Goal: Information Seeking & Learning: Learn about a topic

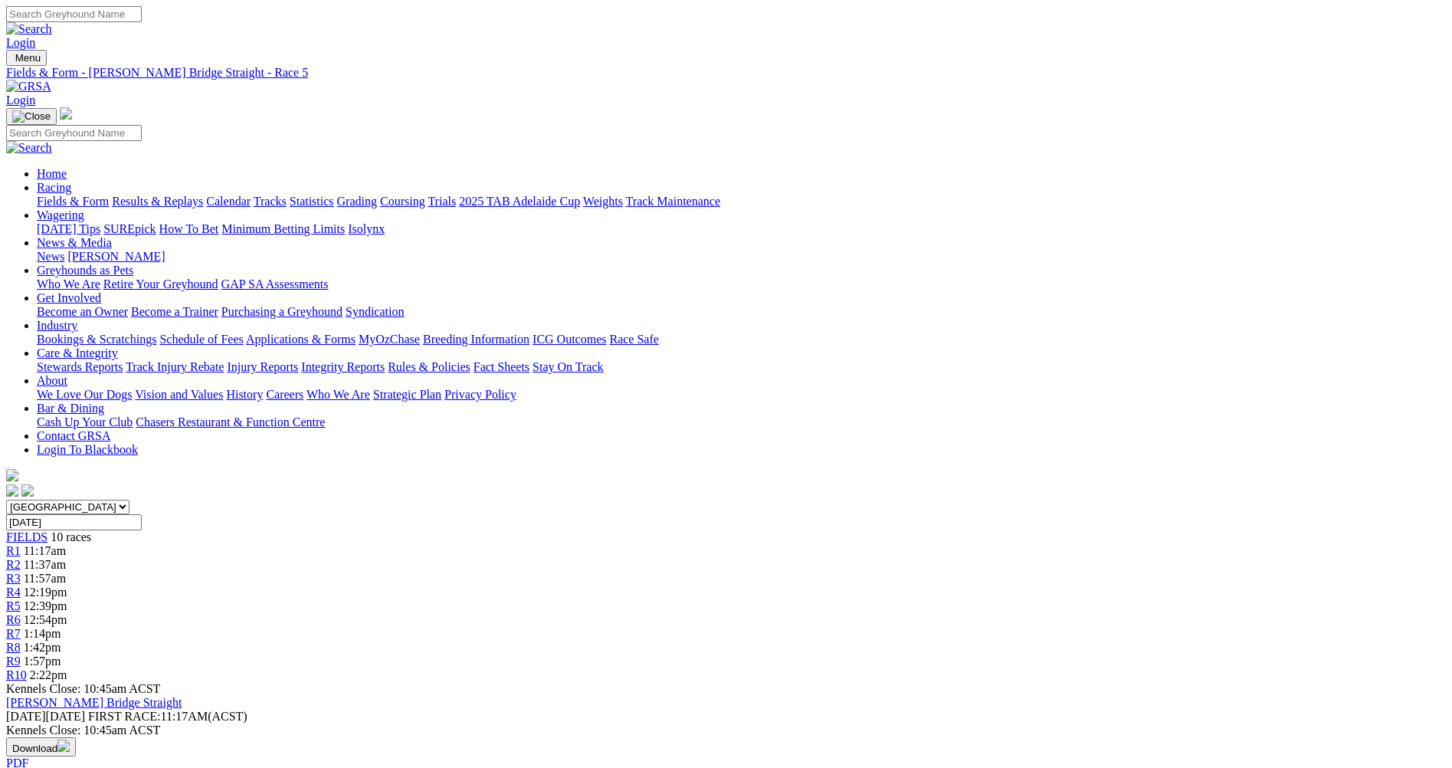
scroll to position [383, 0]
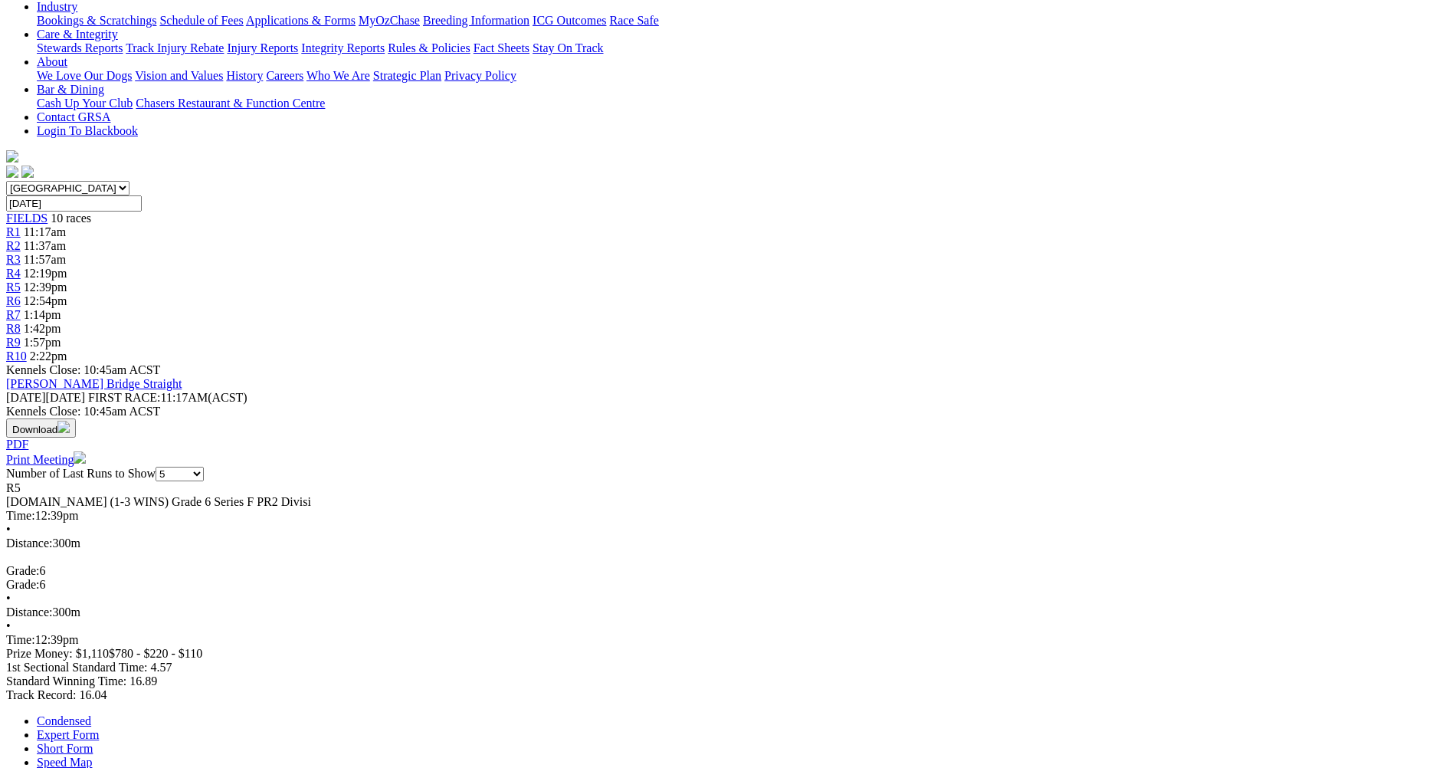
scroll to position [0, 0]
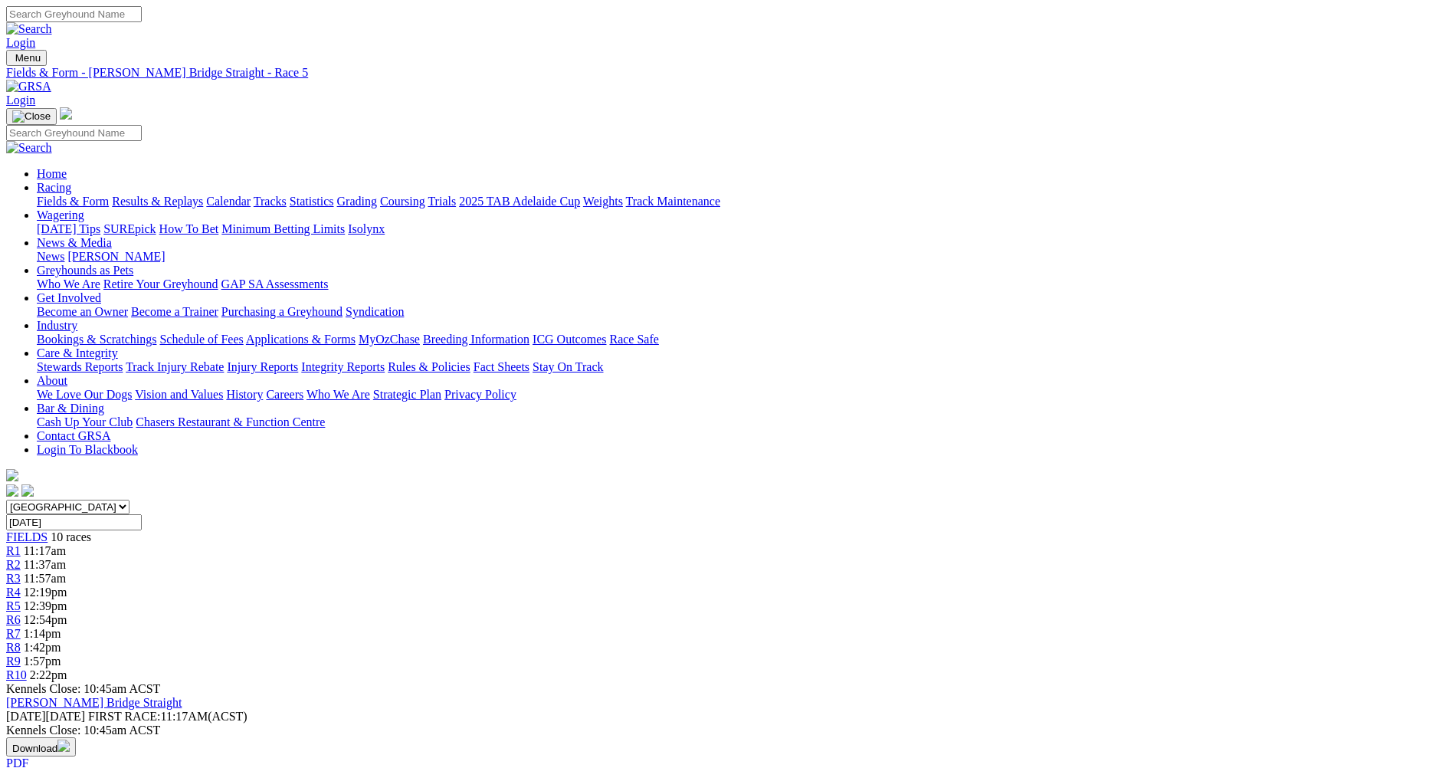
click at [651, 585] on div "R4 12:19pm" at bounding box center [726, 592] width 1440 height 14
drag, startPoint x: 0, startPoint y: 0, endPoint x: 729, endPoint y: 238, distance: 767.4
click at [729, 599] on div "R5 12:39pm" at bounding box center [726, 606] width 1440 height 14
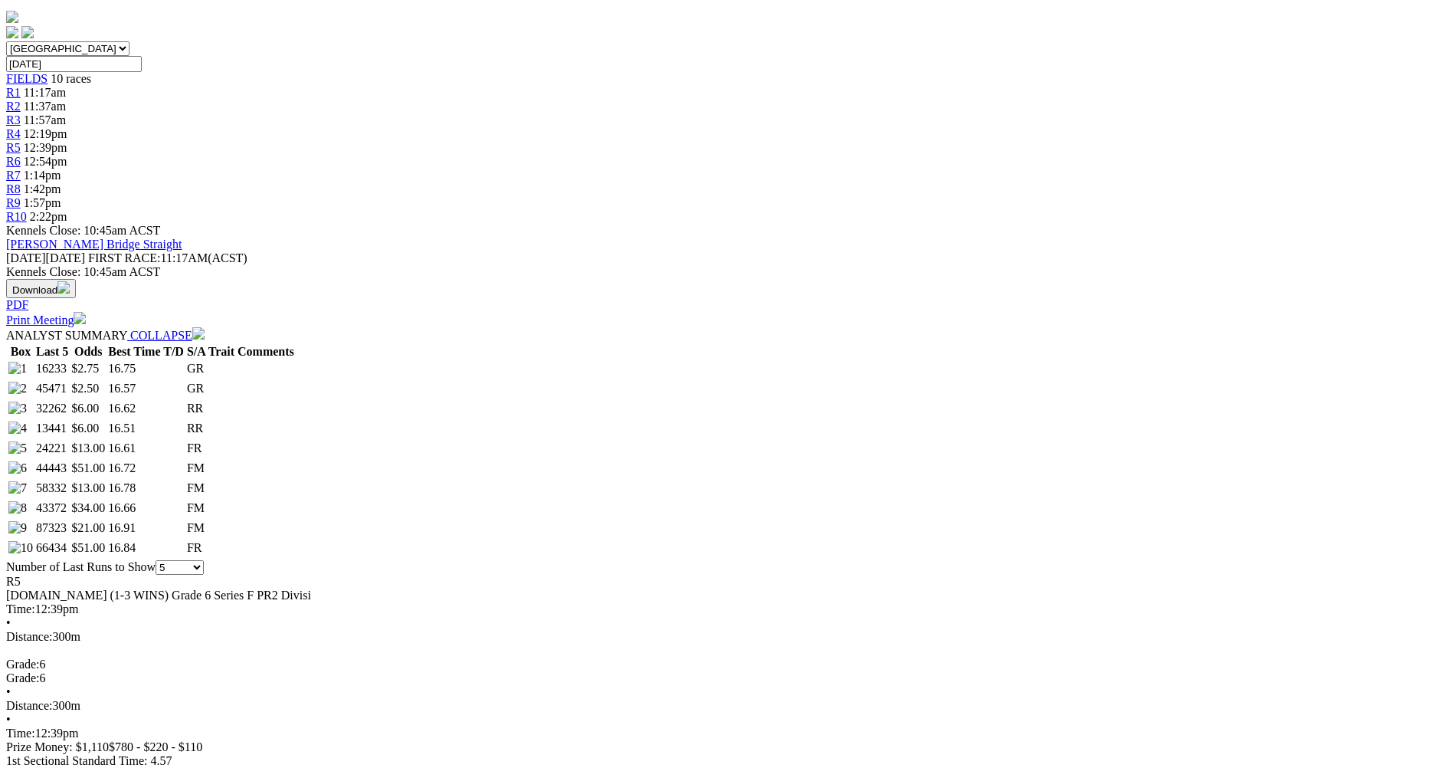
scroll to position [460, 0]
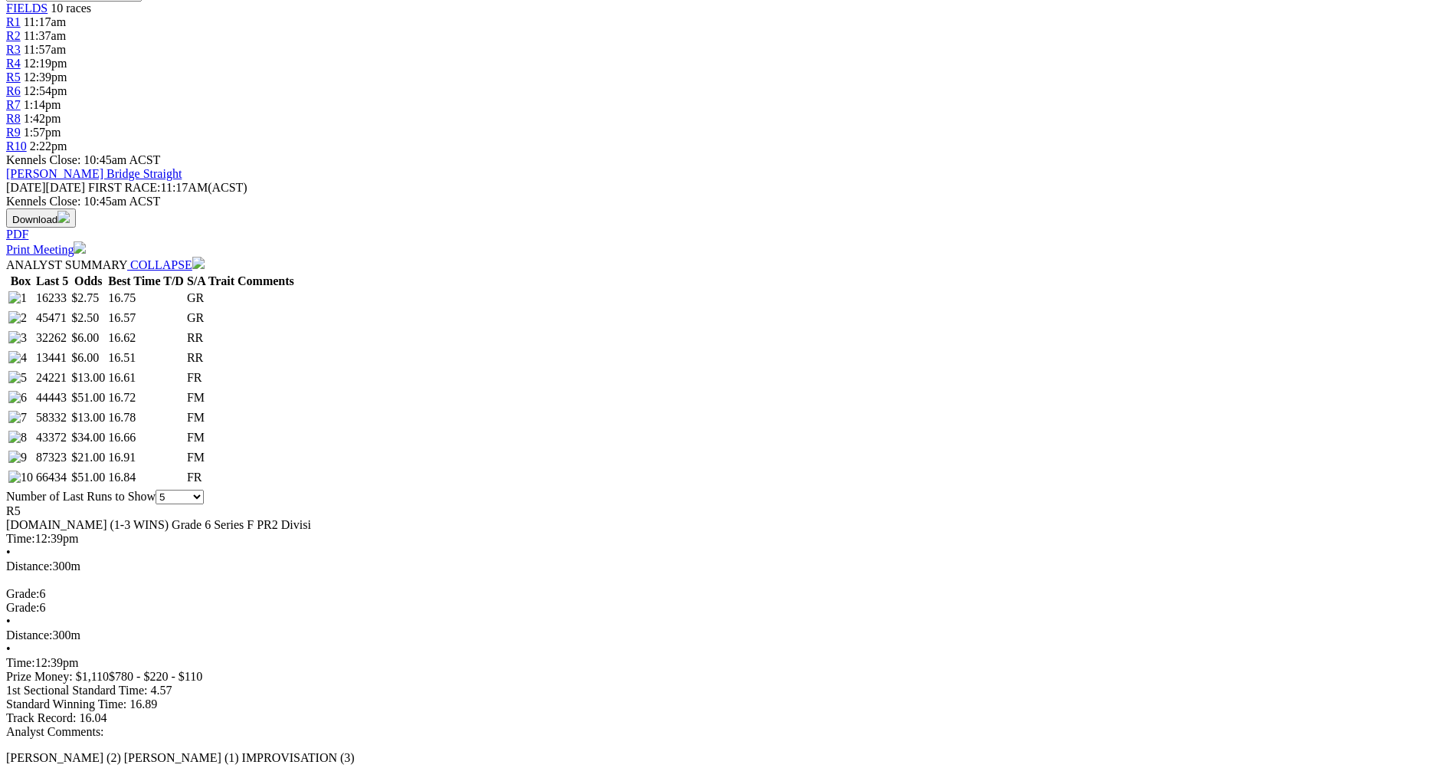
scroll to position [690, 0]
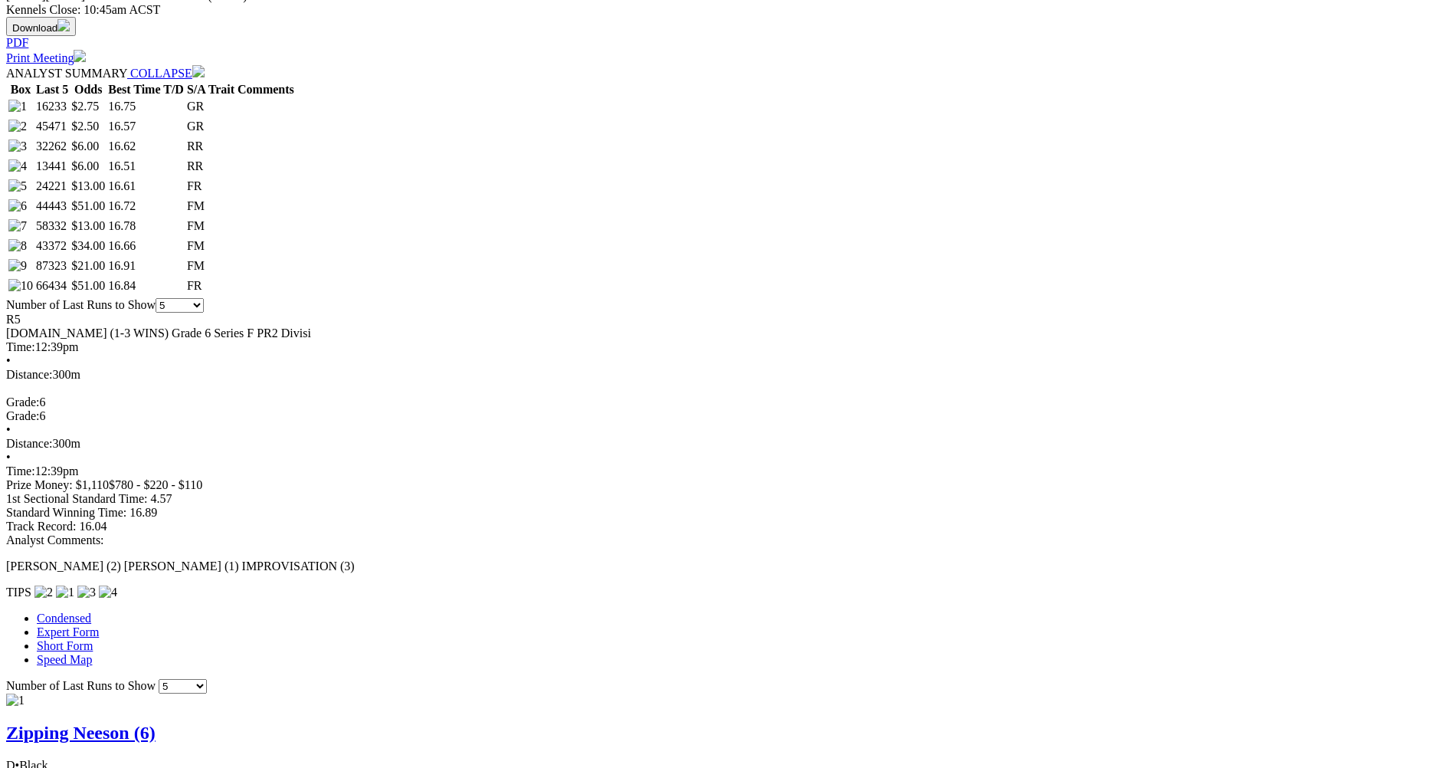
scroll to position [919, 0]
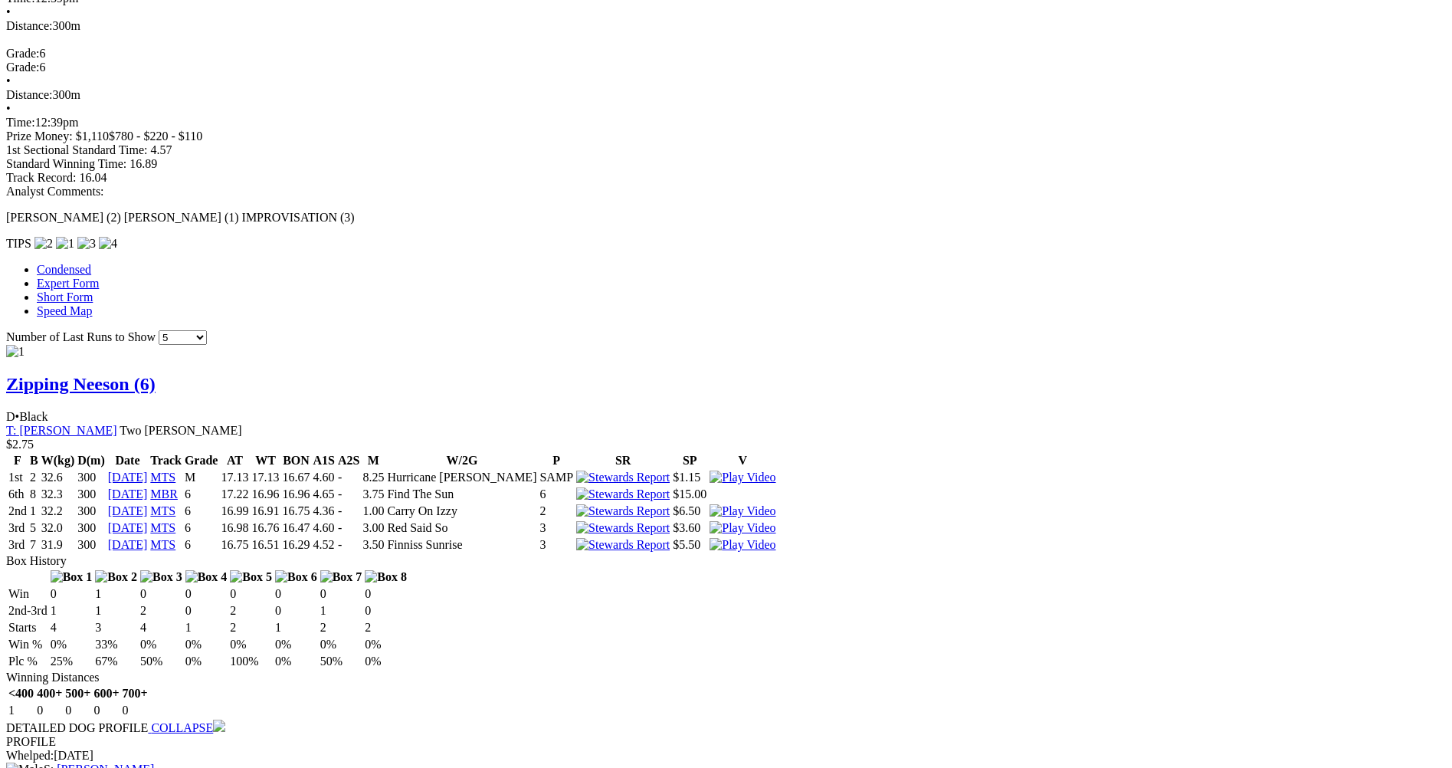
scroll to position [1073, 0]
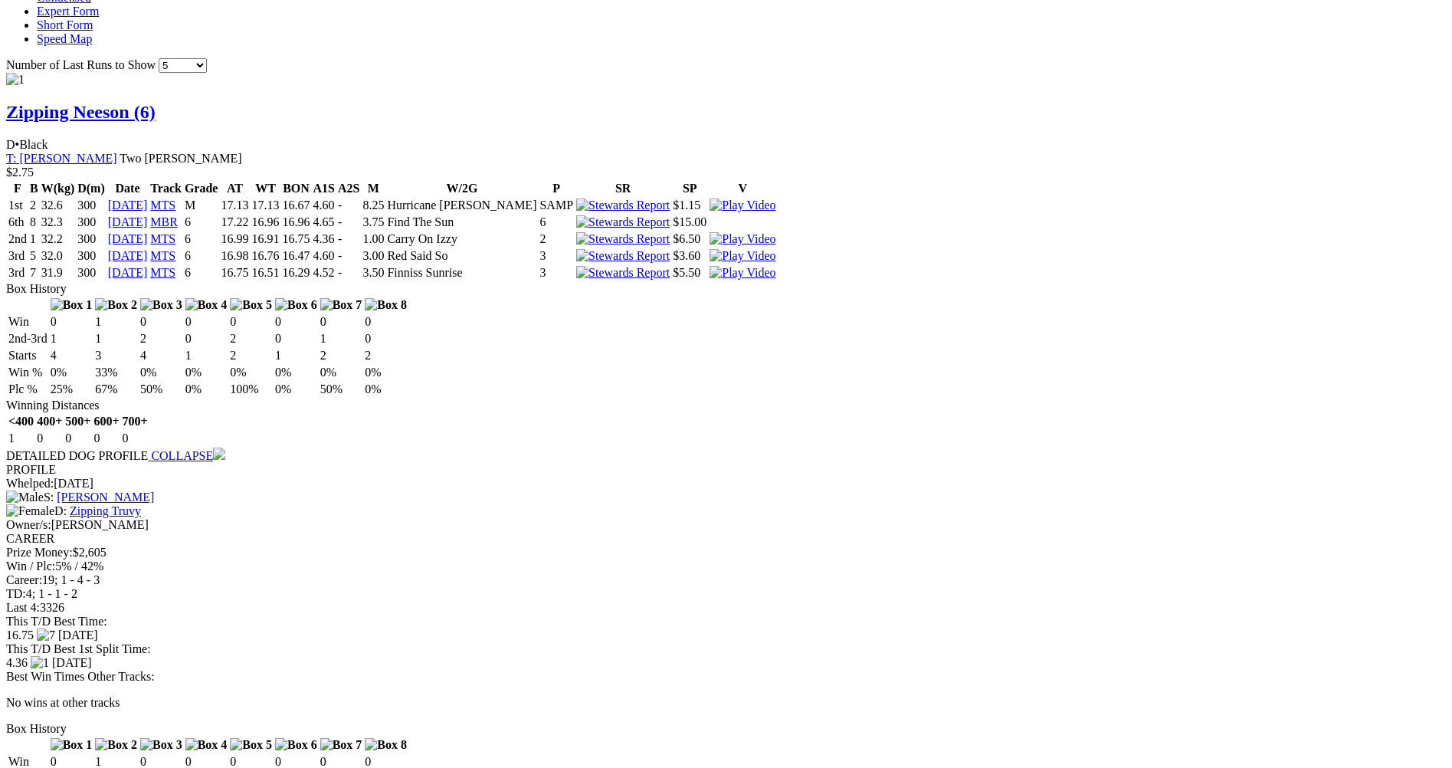
scroll to position [1379, 0]
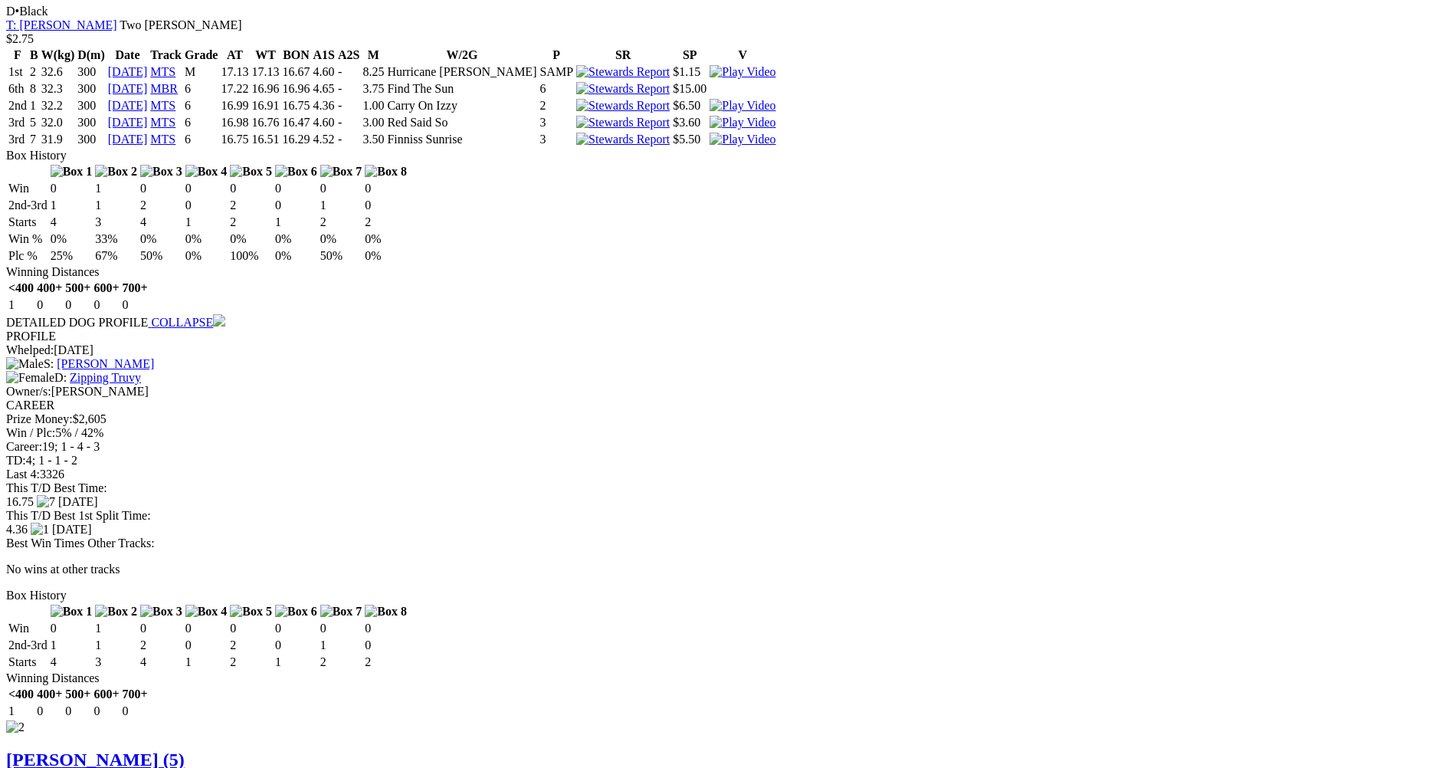
scroll to position [1609, 0]
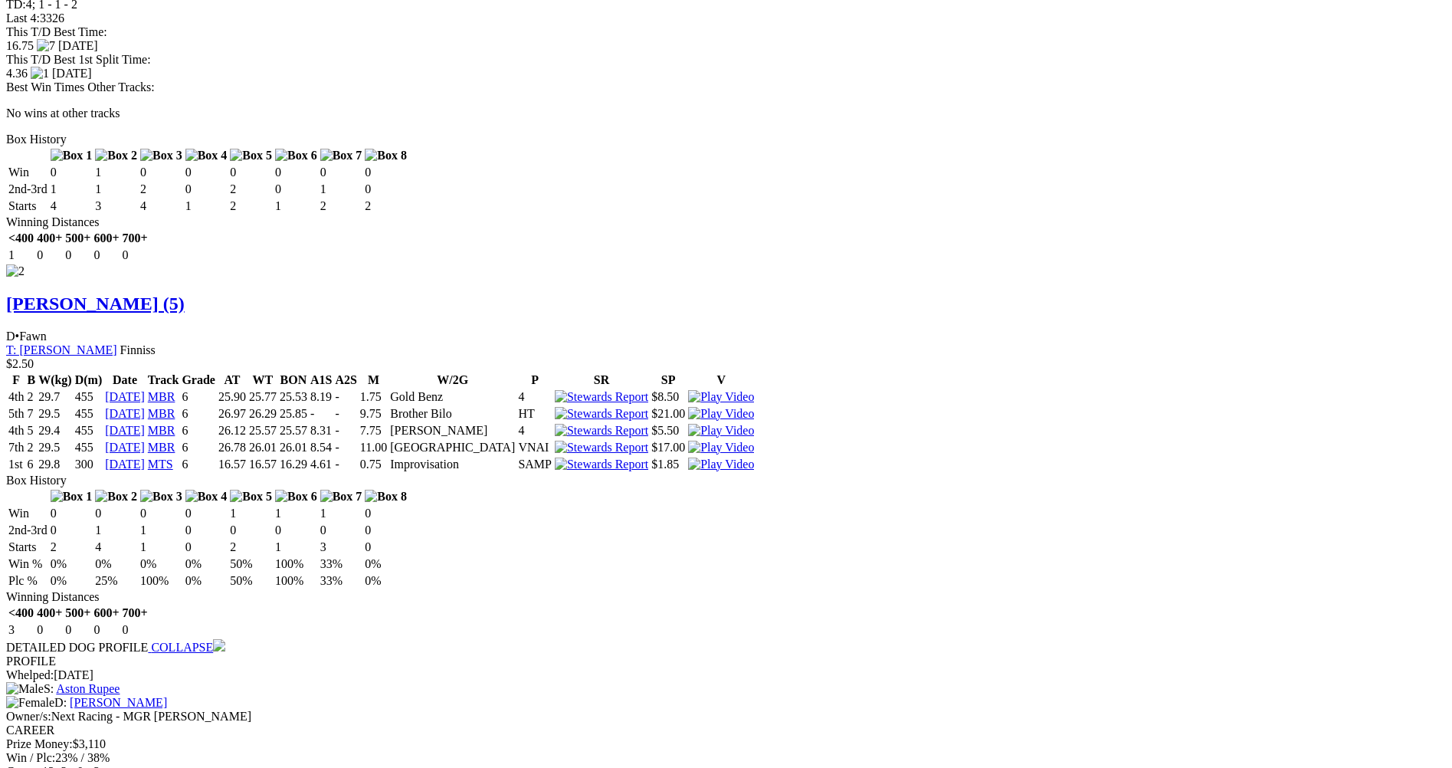
scroll to position [1992, 0]
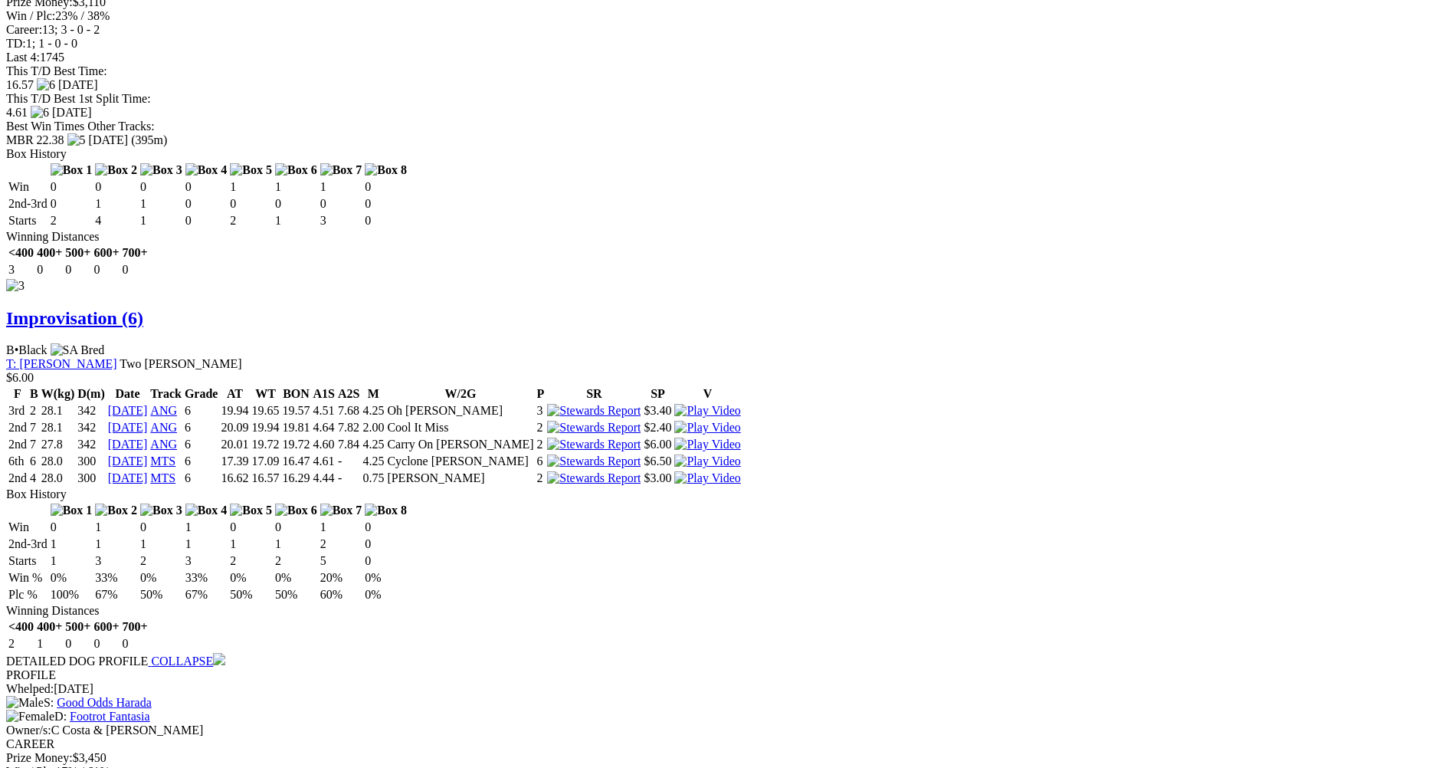
scroll to position [2682, 0]
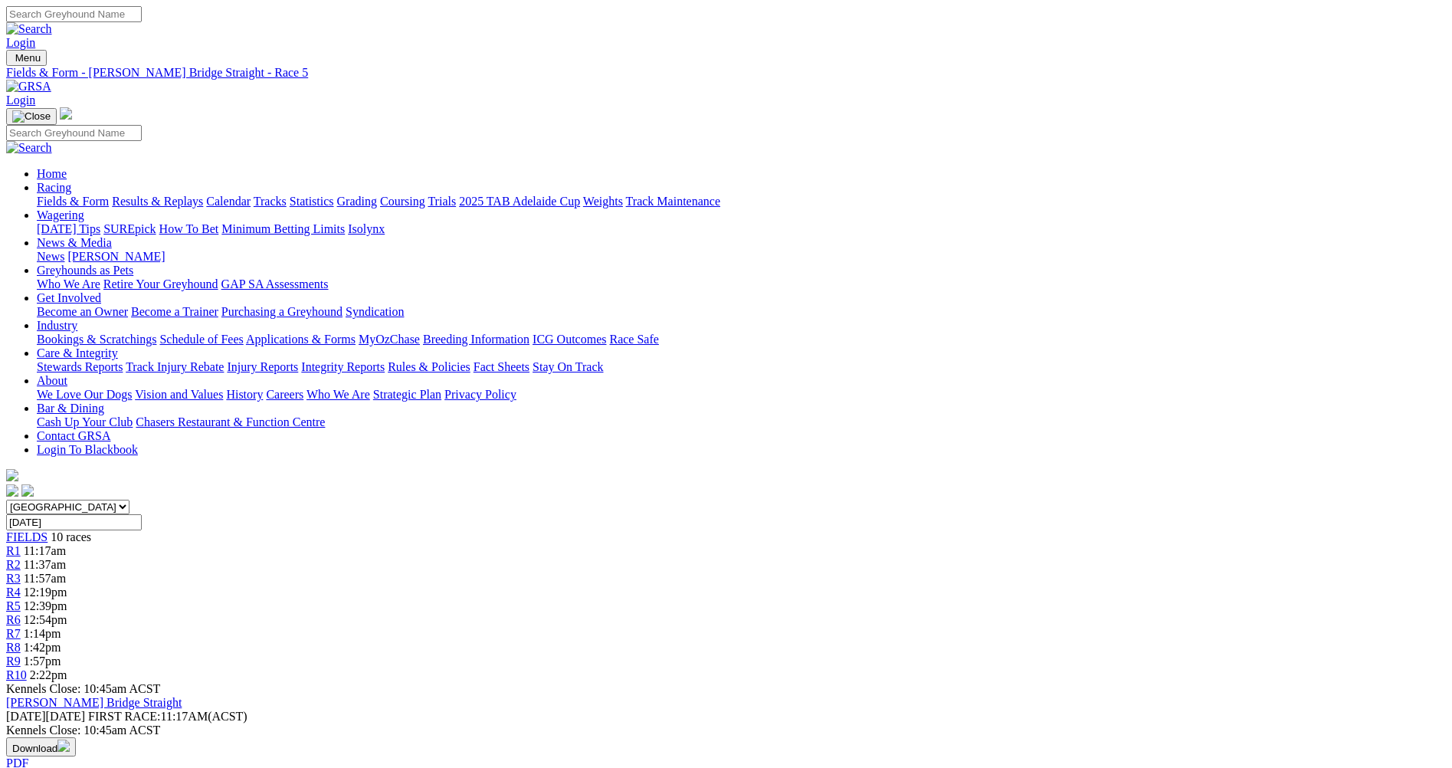
scroll to position [0, 0]
click at [21, 613] on span "R6" at bounding box center [13, 619] width 15 height 13
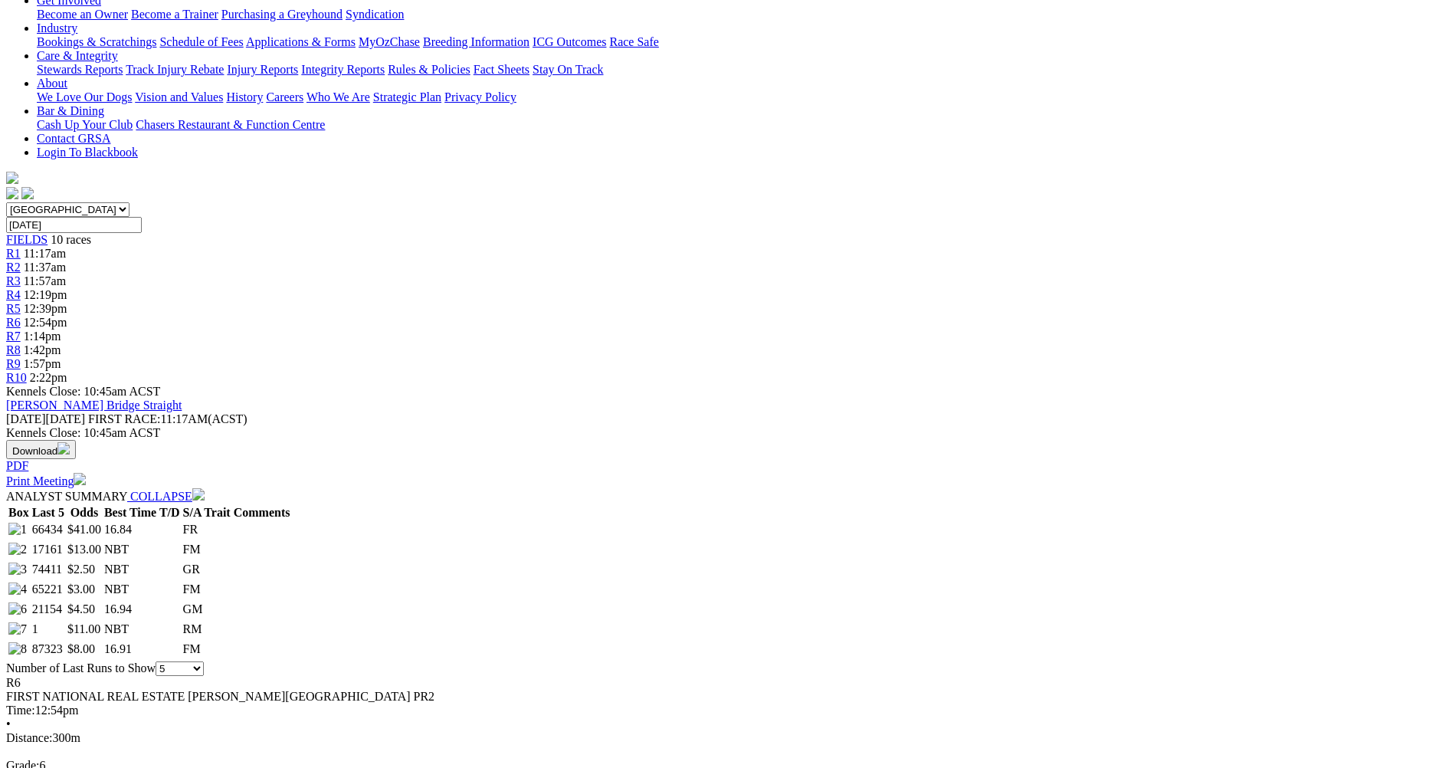
scroll to position [383, 0]
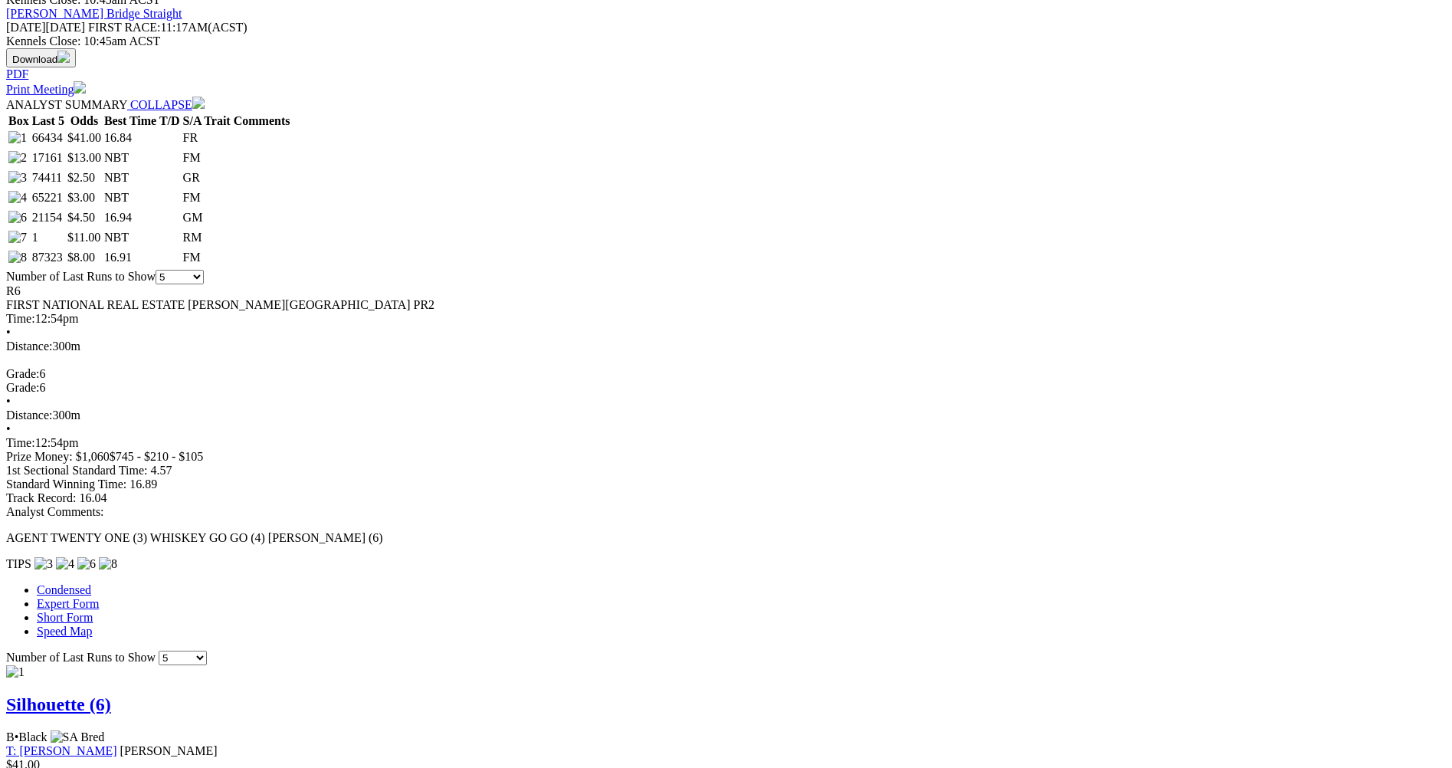
scroll to position [690, 0]
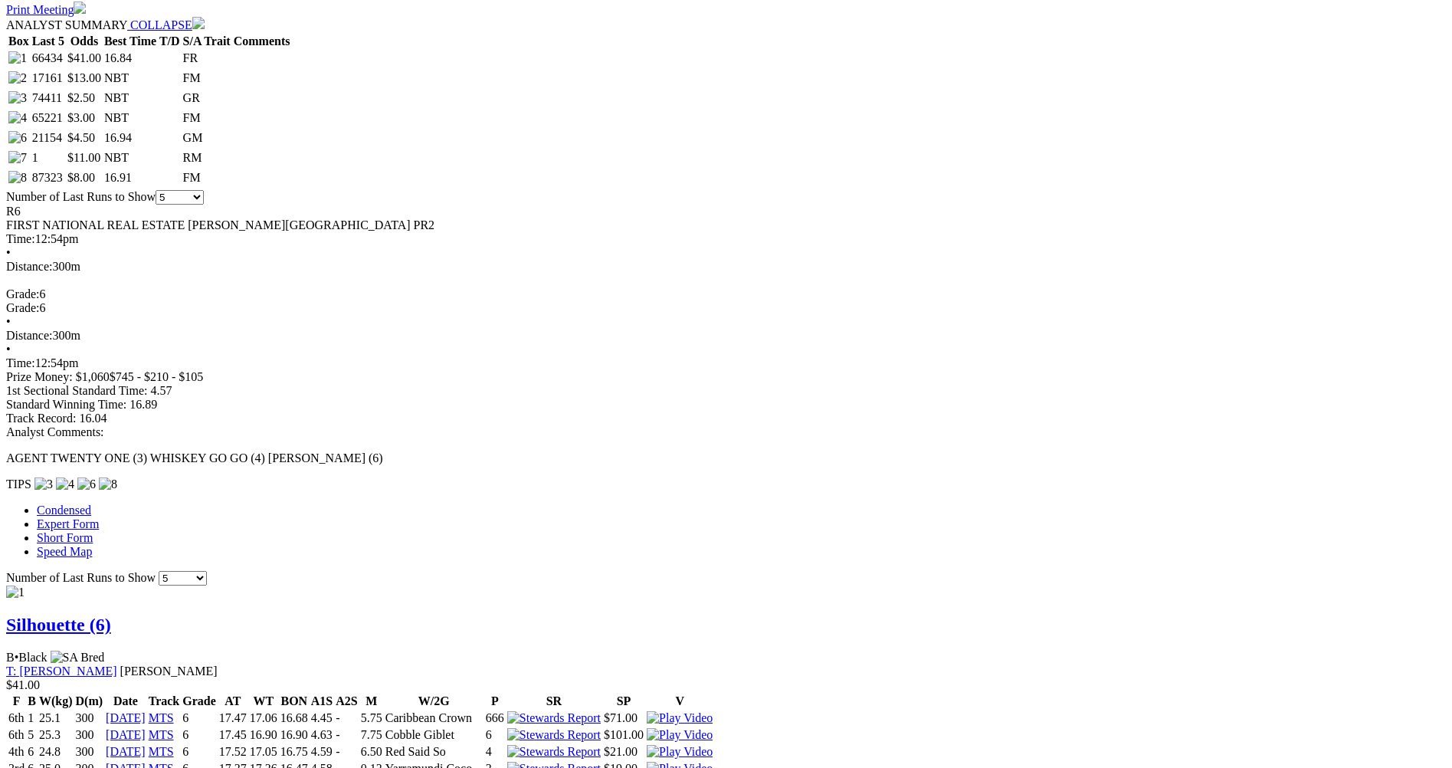
scroll to position [843, 0]
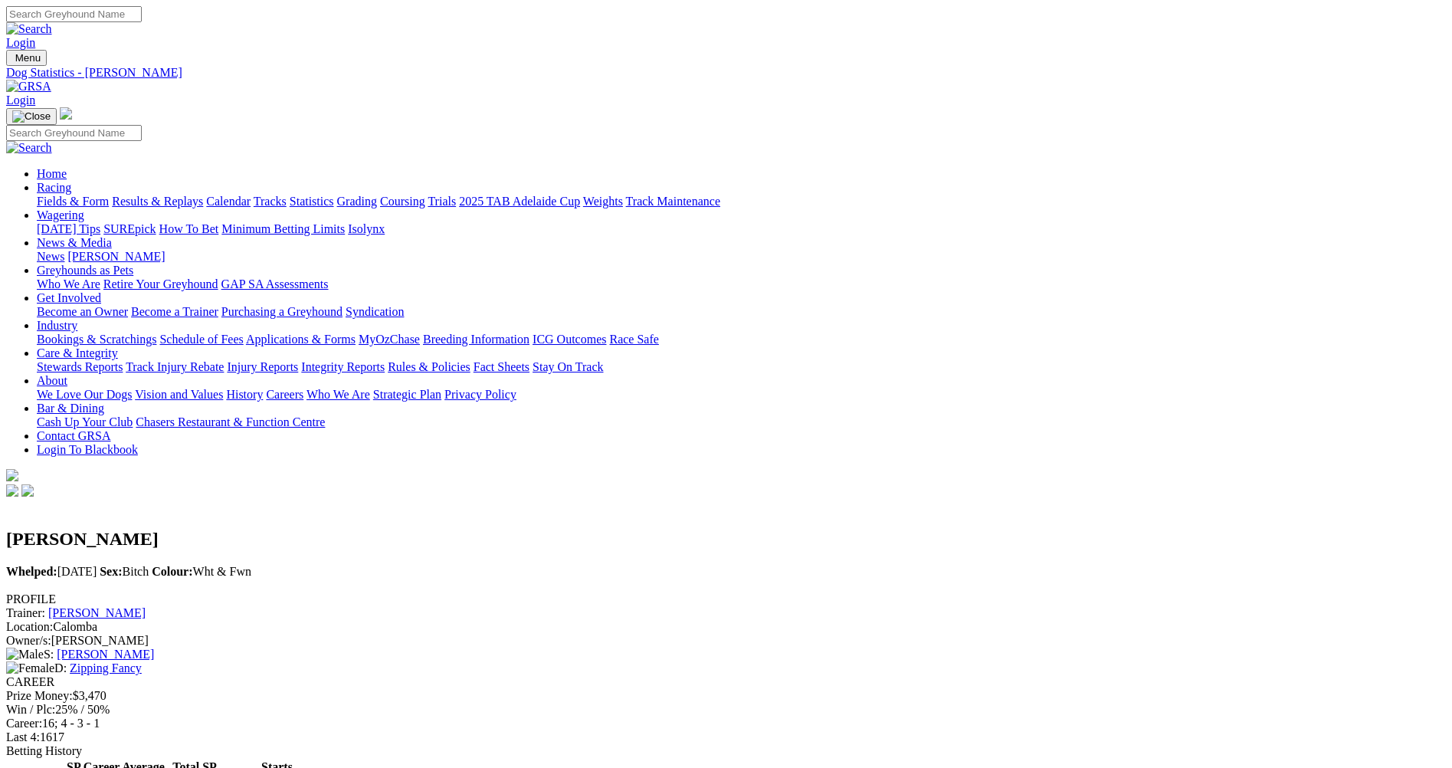
scroll to position [383, 0]
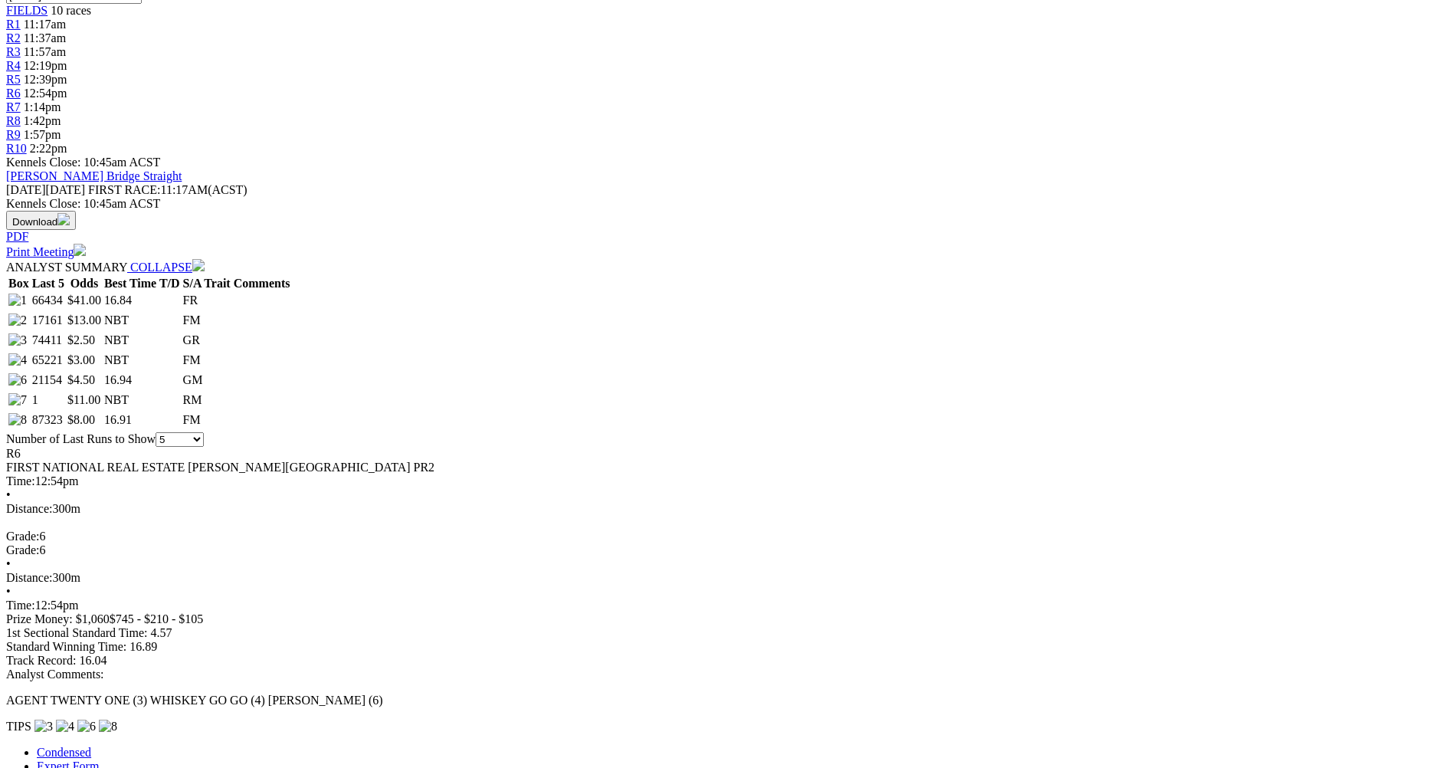
scroll to position [536, 0]
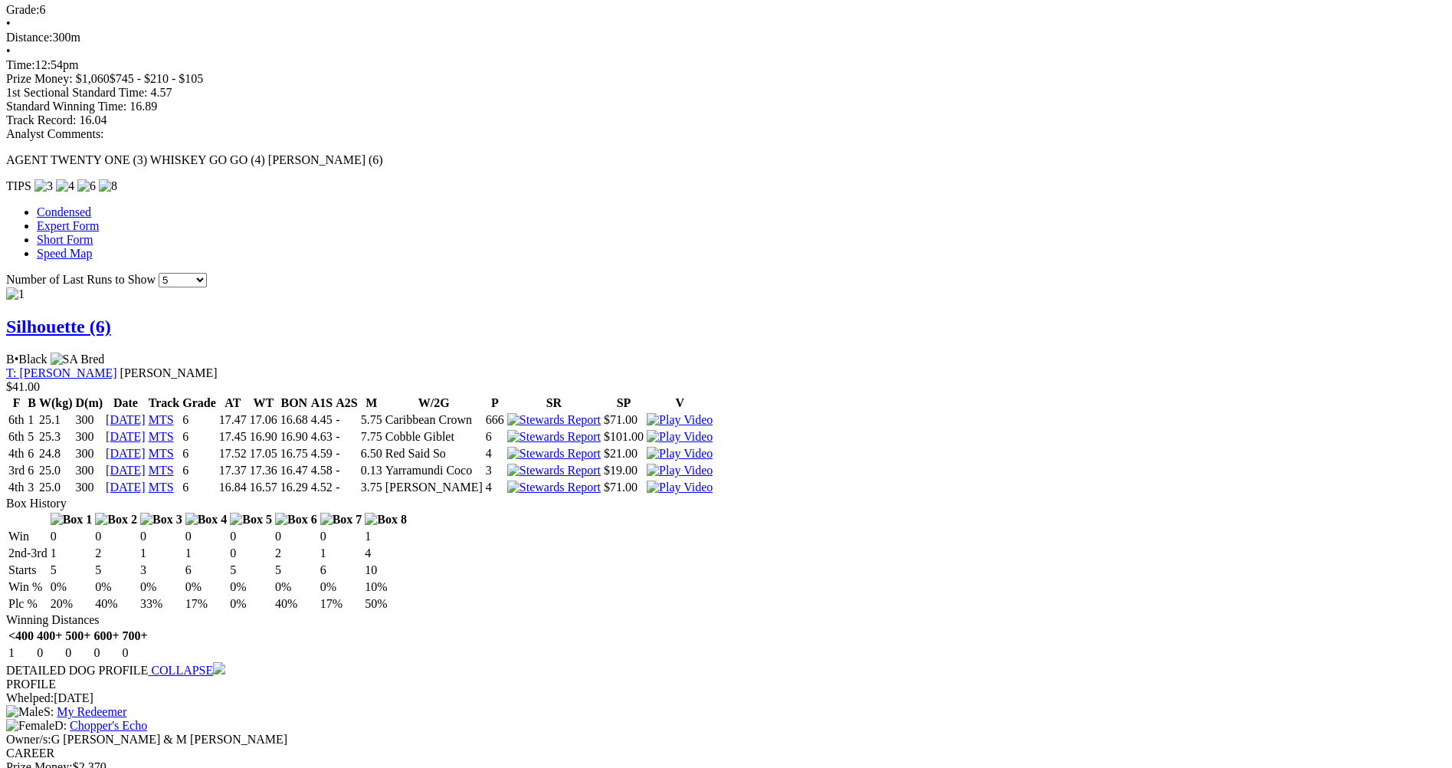
scroll to position [1073, 0]
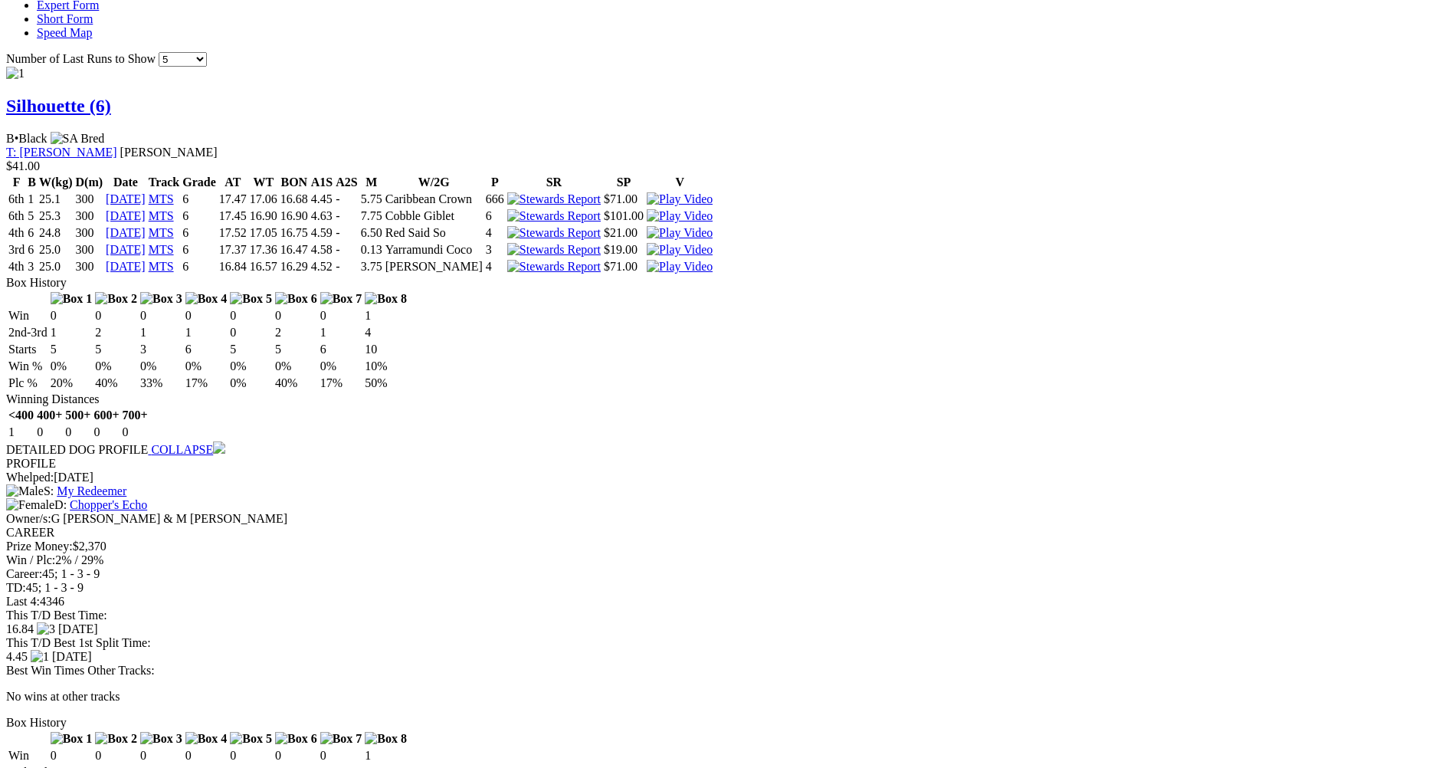
scroll to position [1303, 0]
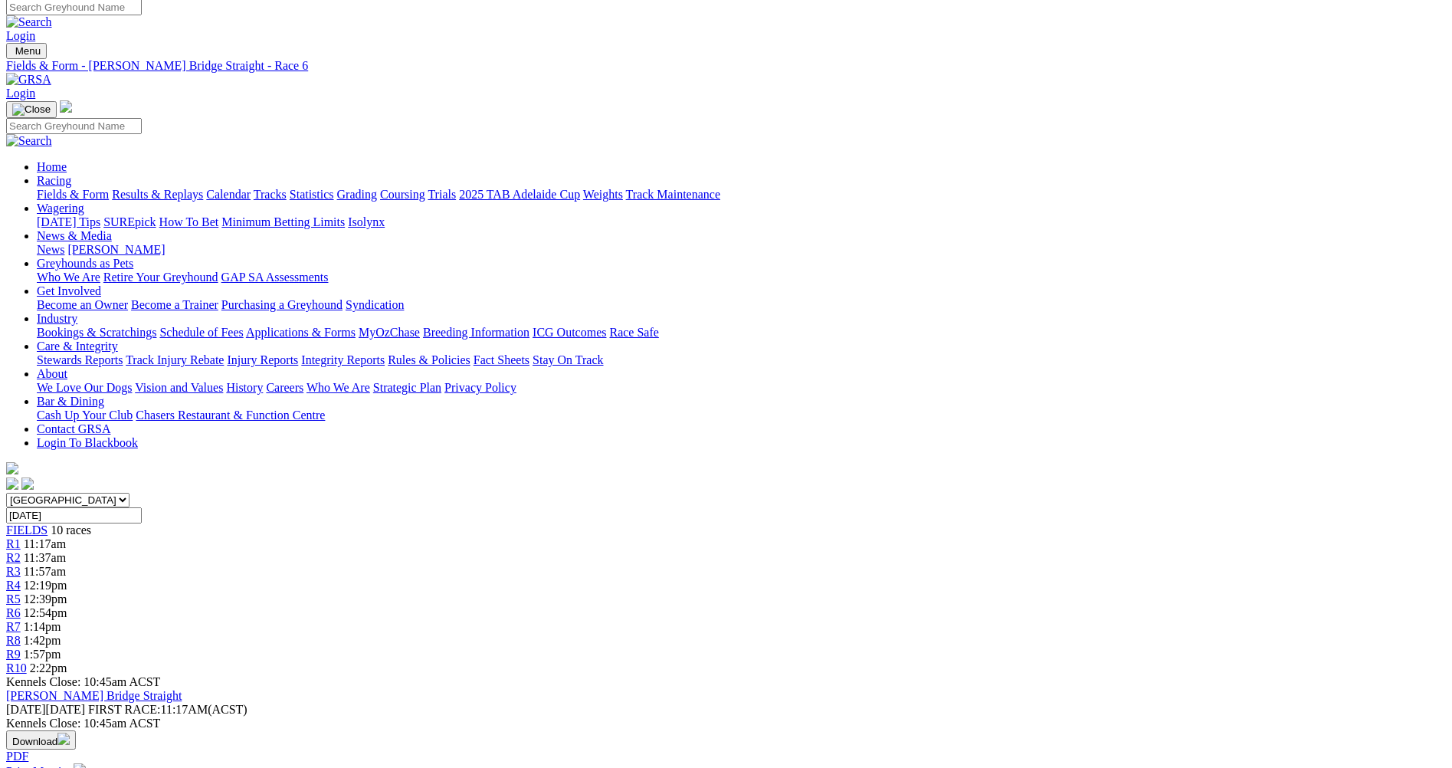
scroll to position [0, 0]
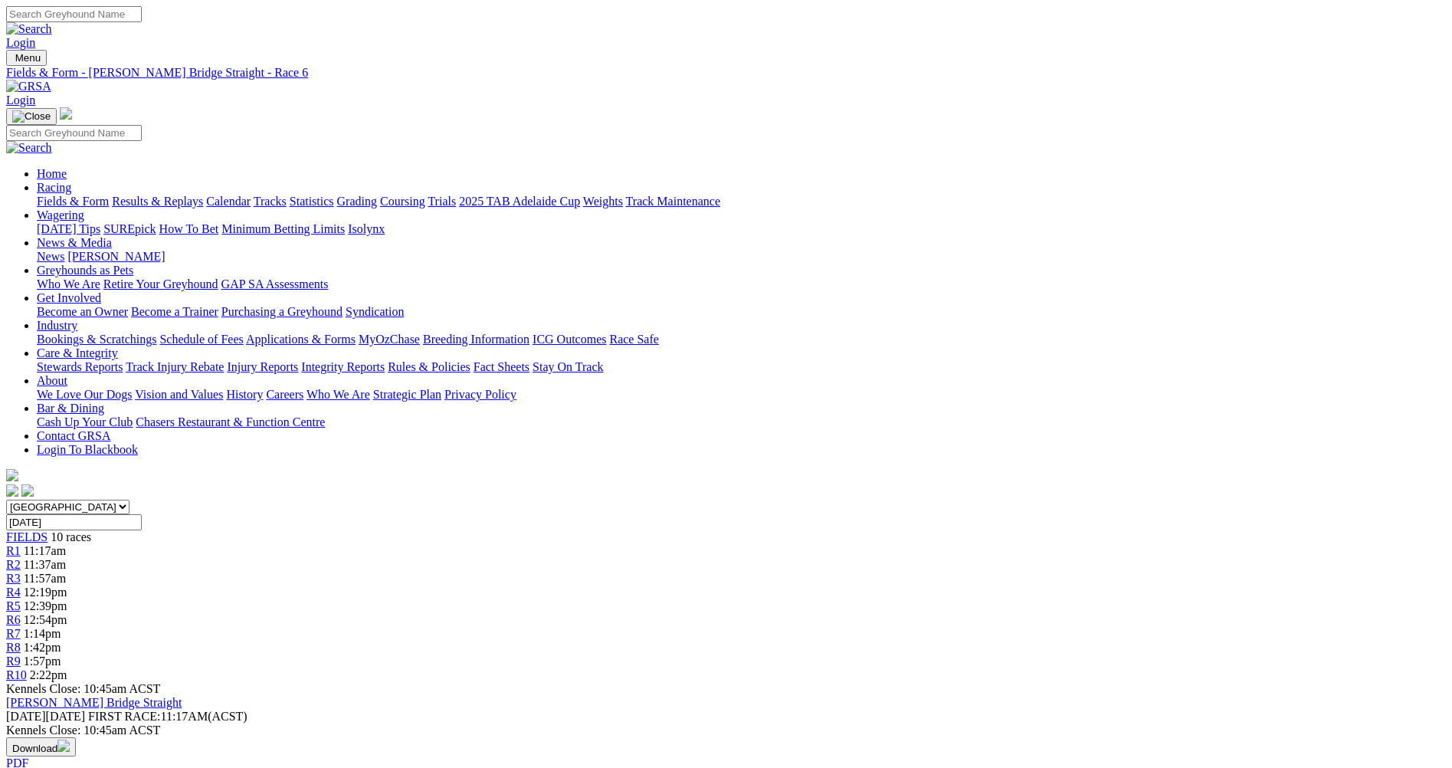
click at [905, 627] on div "R7 1:14pm" at bounding box center [726, 634] width 1440 height 14
drag, startPoint x: 166, startPoint y: 479, endPoint x: 179, endPoint y: 482, distance: 13.4
drag, startPoint x: 154, startPoint y: 477, endPoint x: 162, endPoint y: 500, distance: 23.8
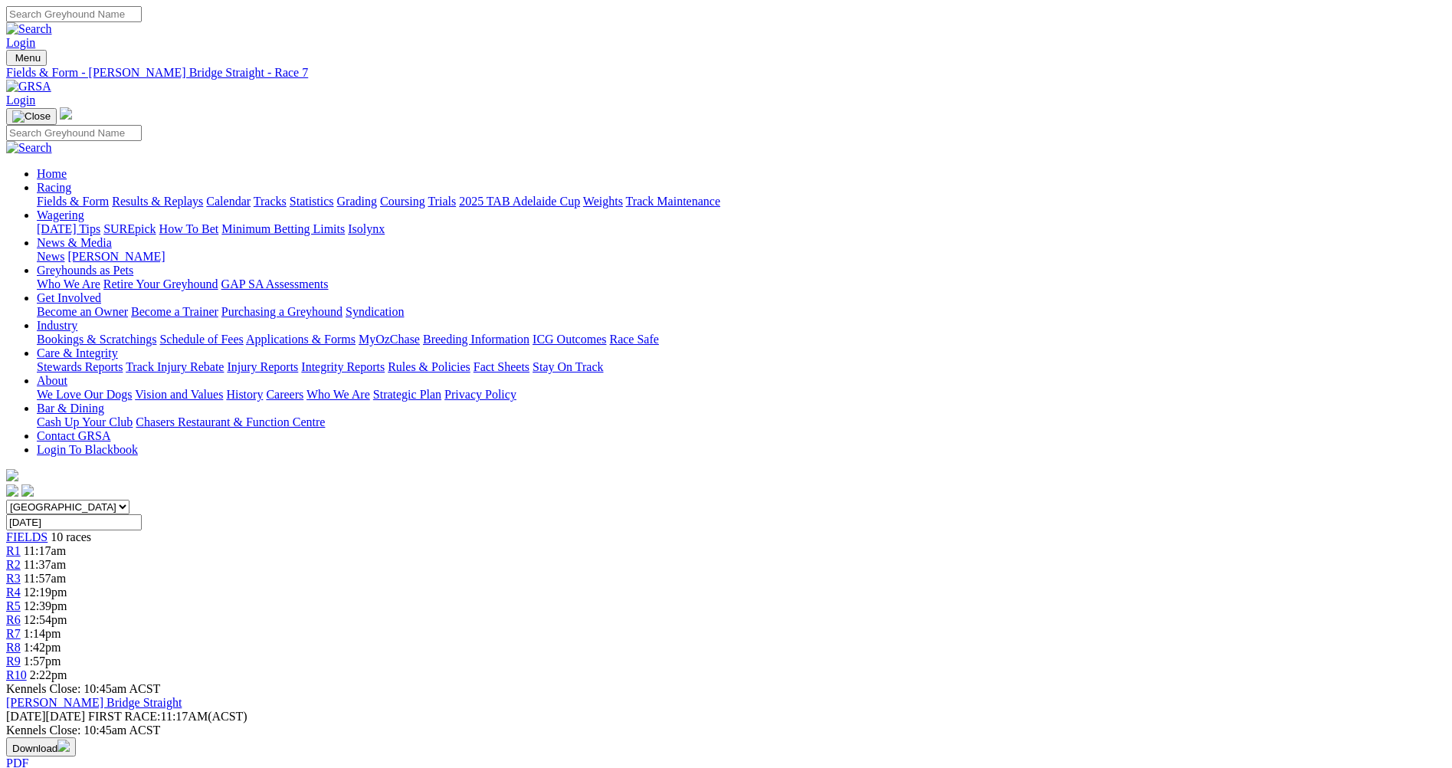
drag, startPoint x: 185, startPoint y: 480, endPoint x: 121, endPoint y: 508, distance: 70.0
drag, startPoint x: 137, startPoint y: 475, endPoint x: 156, endPoint y: 499, distance: 30.0
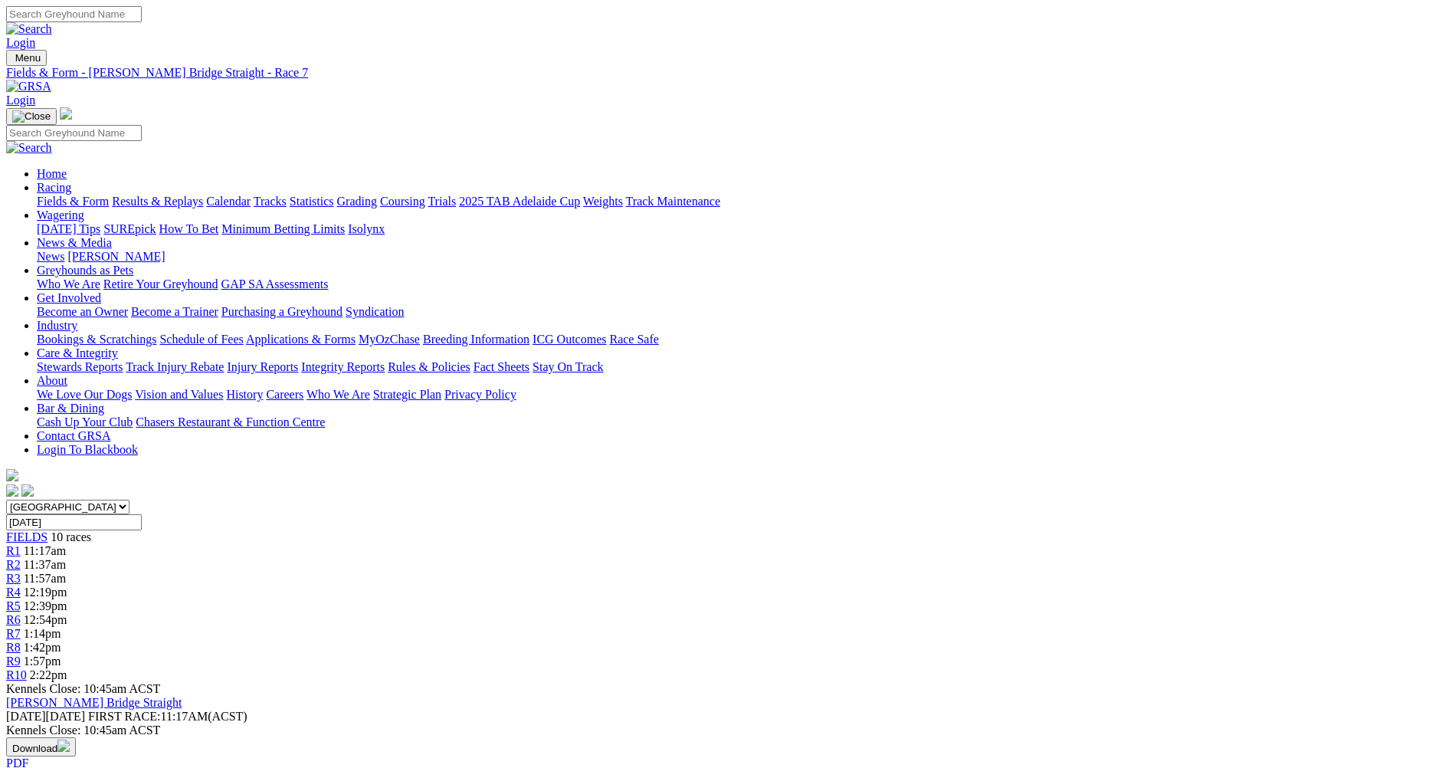
drag, startPoint x: 156, startPoint y: 475, endPoint x: 152, endPoint y: 499, distance: 24.1
drag, startPoint x: 152, startPoint y: 499, endPoint x: 115, endPoint y: 474, distance: 45.3
drag, startPoint x: 135, startPoint y: 477, endPoint x: 133, endPoint y: 510, distance: 33.7
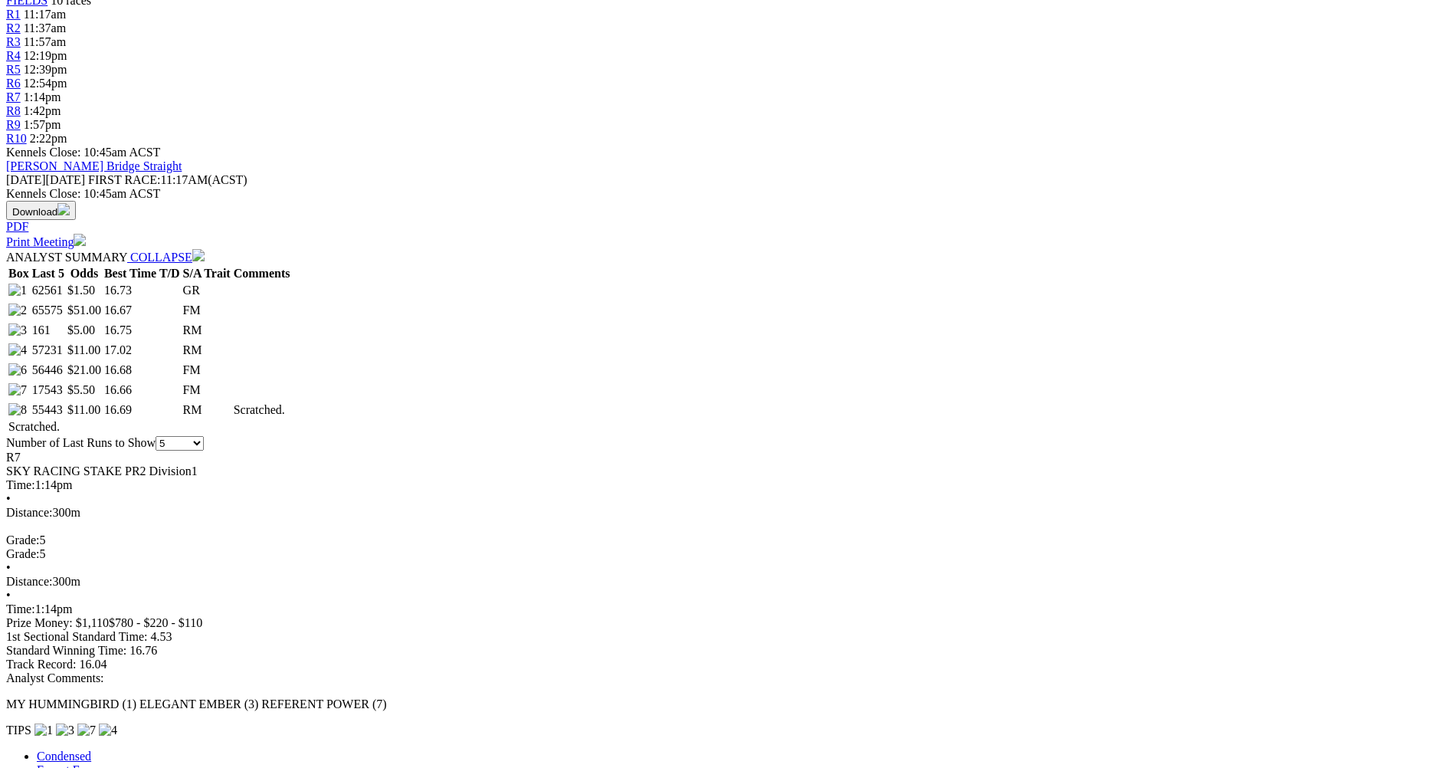
scroll to position [613, 0]
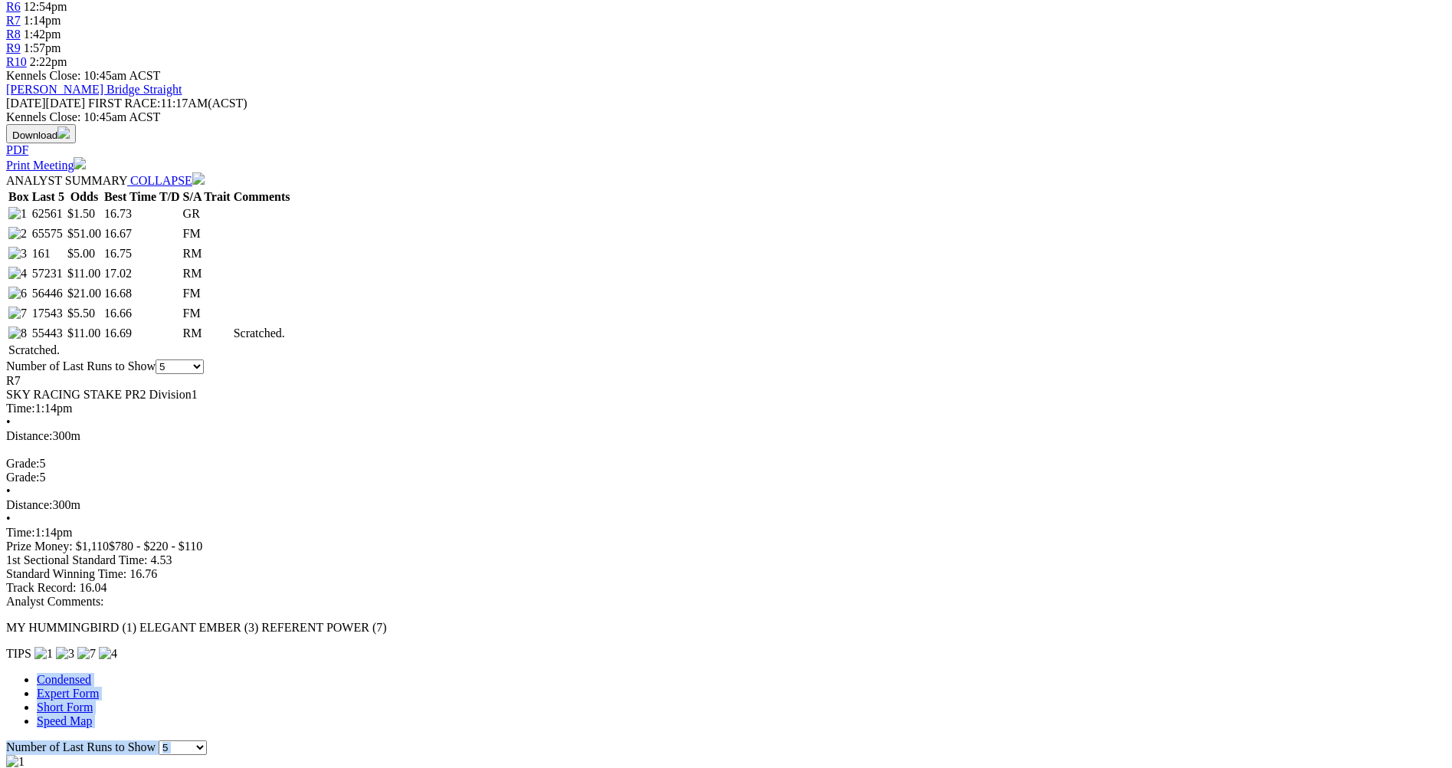
drag, startPoint x: 34, startPoint y: 160, endPoint x: 163, endPoint y: 142, distance: 130.0
drag, startPoint x: 52, startPoint y: 159, endPoint x: 175, endPoint y: 320, distance: 202.7
drag, startPoint x: 175, startPoint y: 320, endPoint x: 172, endPoint y: 328, distance: 9.3
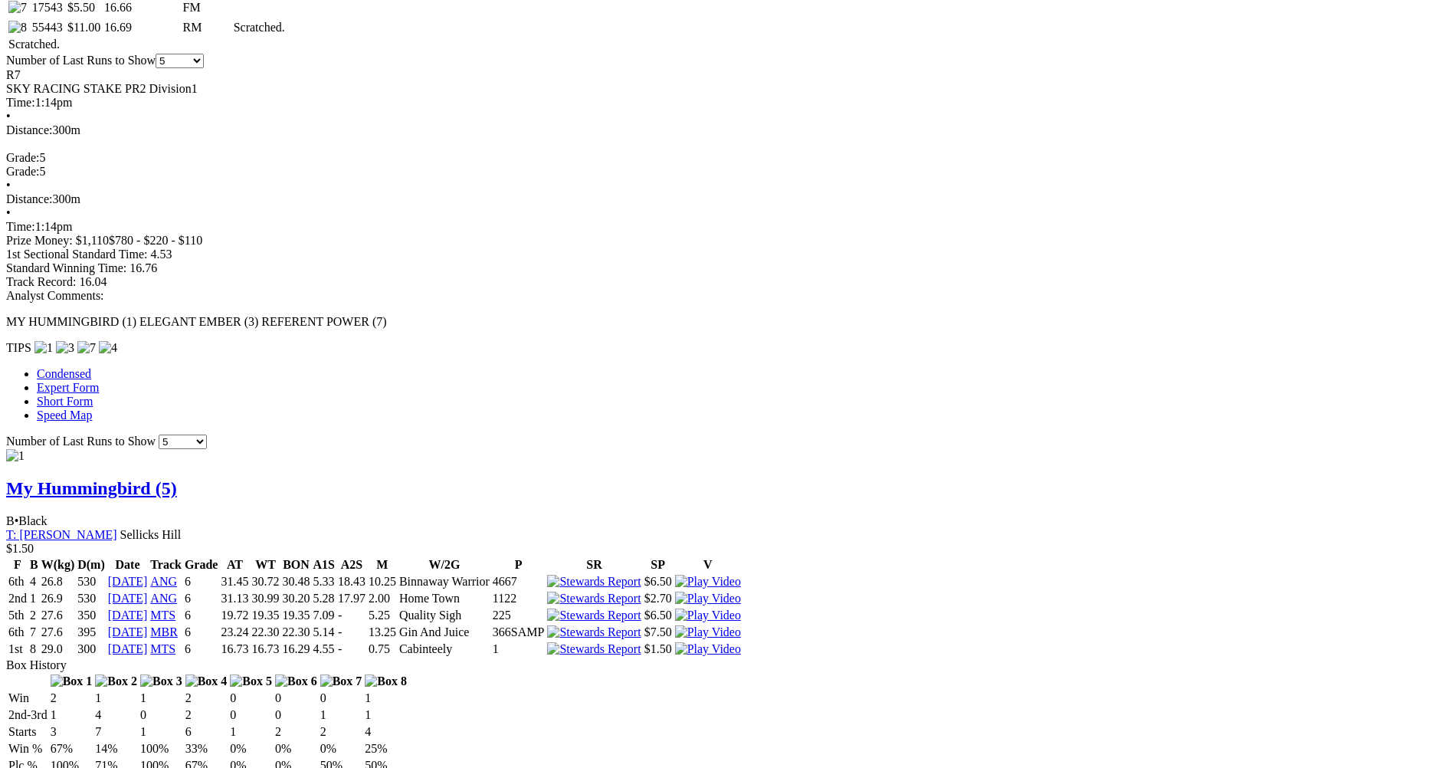
scroll to position [919, 0]
drag, startPoint x: 99, startPoint y: 147, endPoint x: 186, endPoint y: 204, distance: 104.1
drag, startPoint x: 186, startPoint y: 204, endPoint x: 174, endPoint y: 224, distance: 24.0
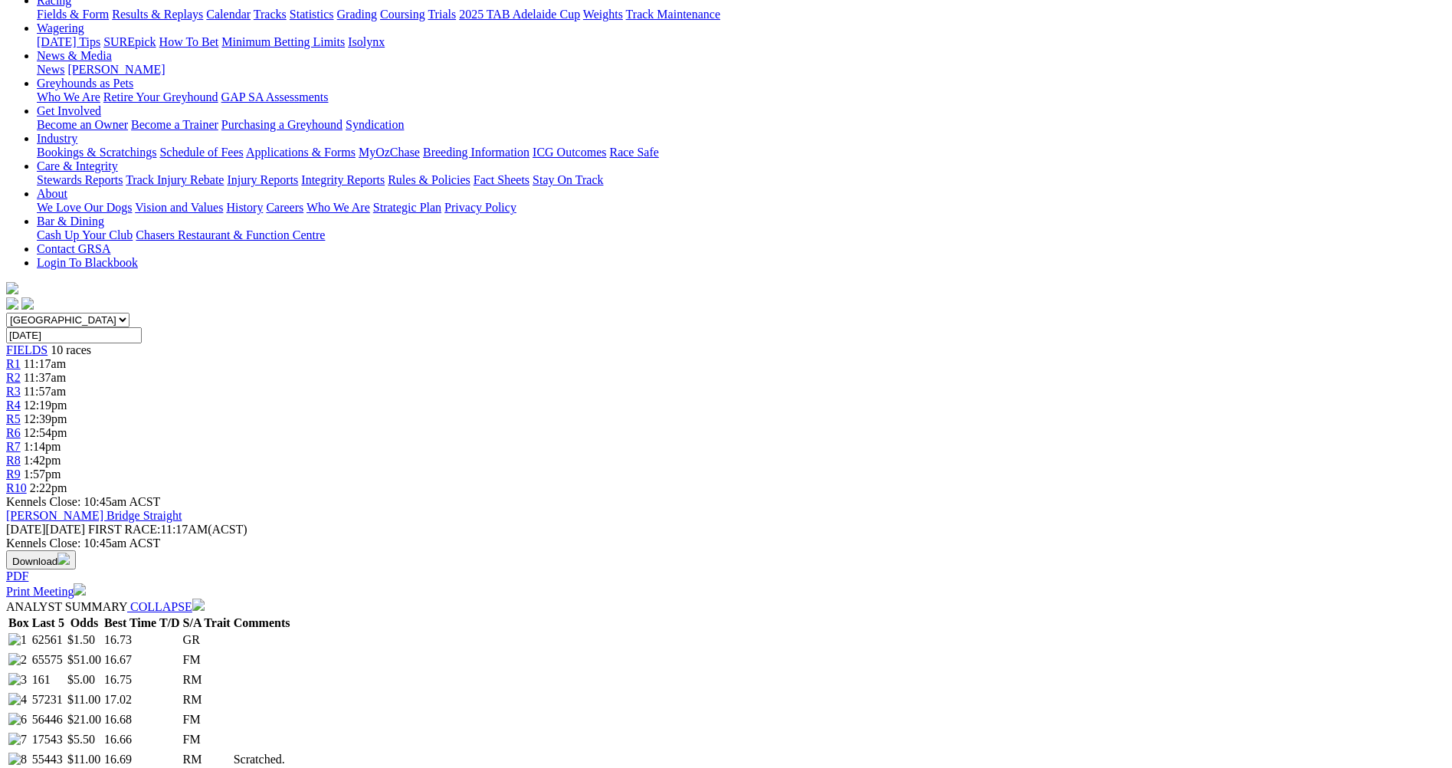
scroll to position [0, 0]
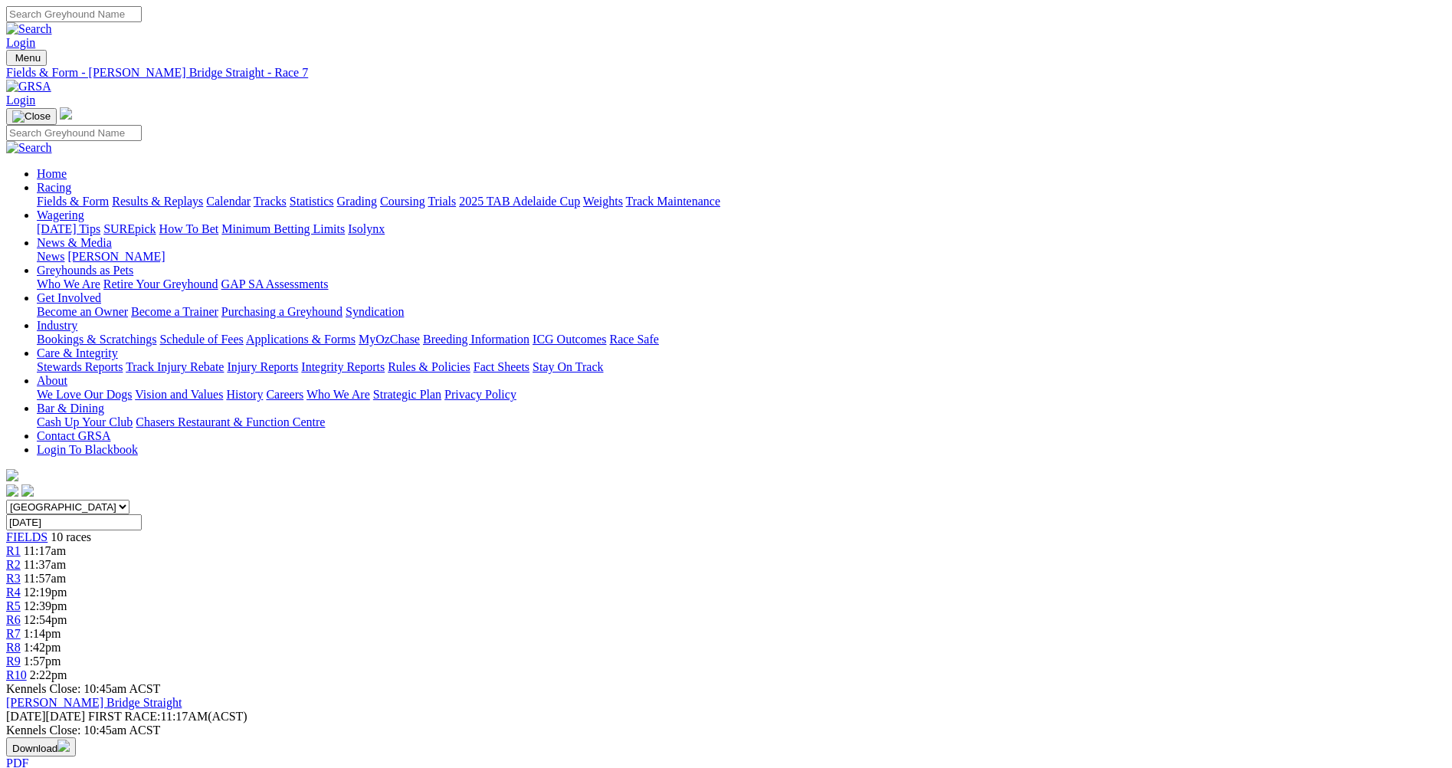
click at [819, 613] on div "R6 12:54pm" at bounding box center [726, 620] width 1440 height 14
